Goal: Navigation & Orientation: Find specific page/section

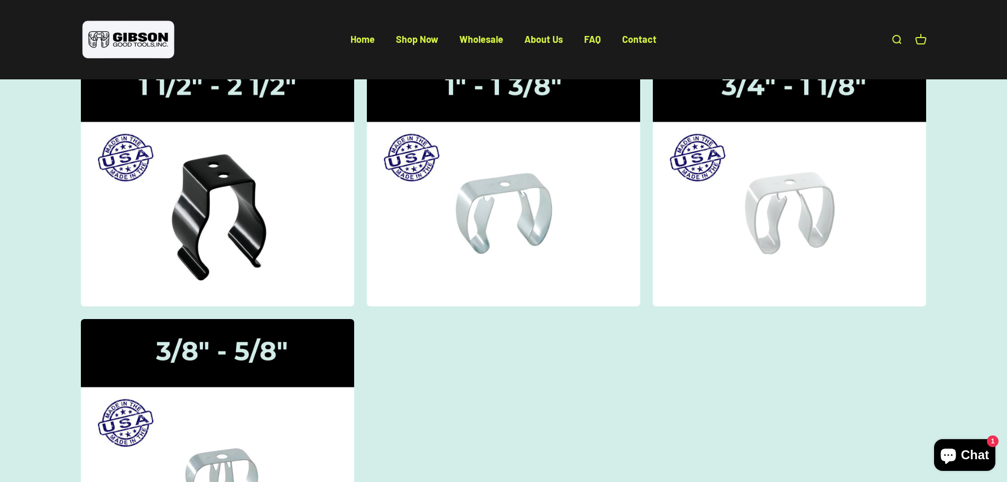
scroll to position [53, 0]
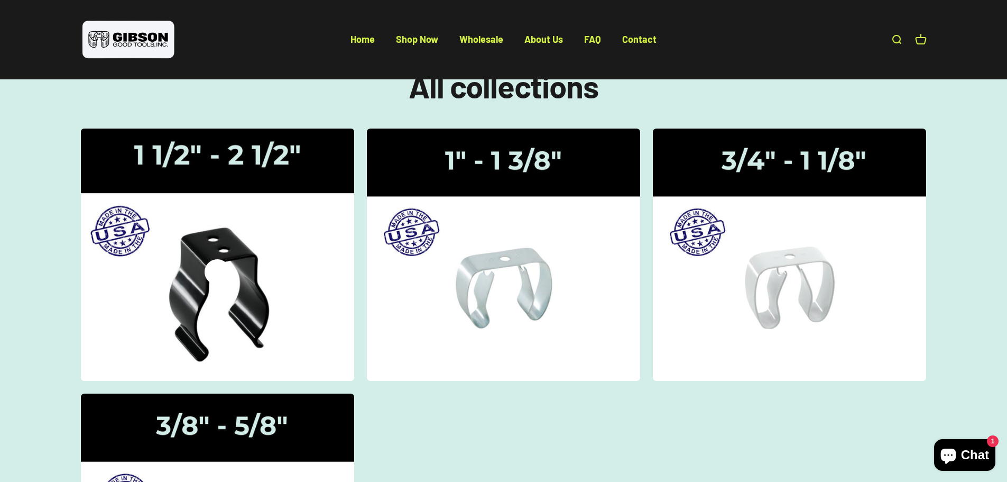
scroll to position [106, 0]
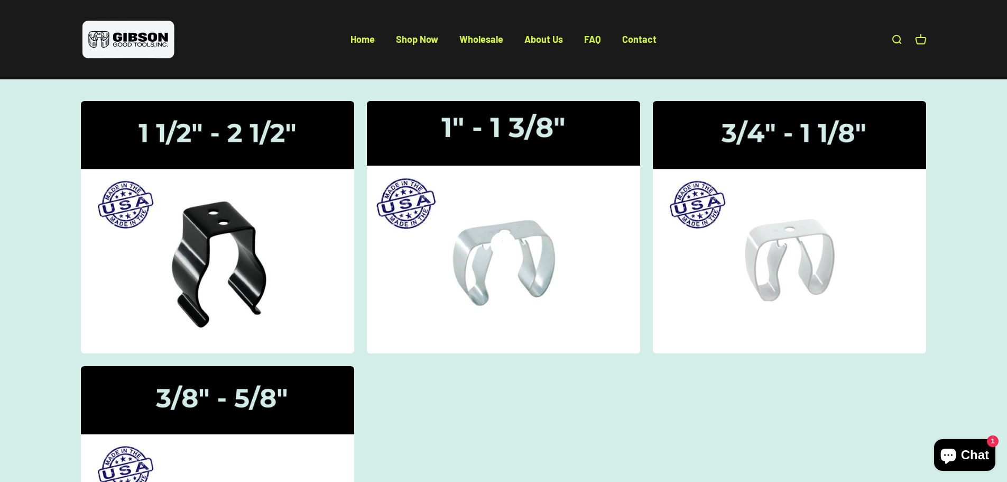
click at [522, 264] on img at bounding box center [504, 227] width 290 height 268
